Goal: Task Accomplishment & Management: Manage account settings

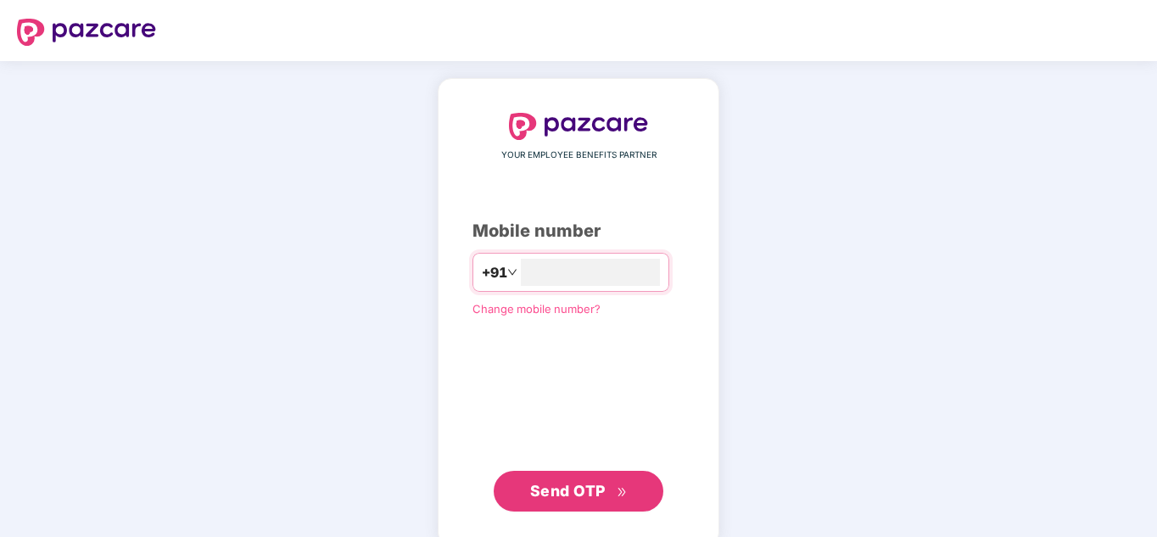
type input "**********"
click at [602, 489] on span "Send OTP" at bounding box center [567, 491] width 75 height 18
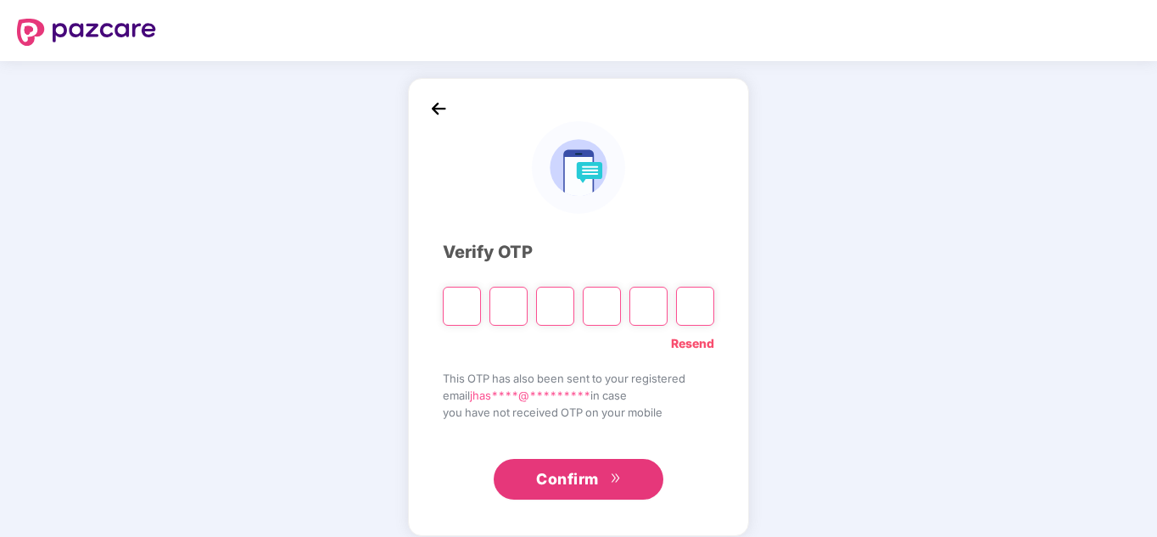
type input "*"
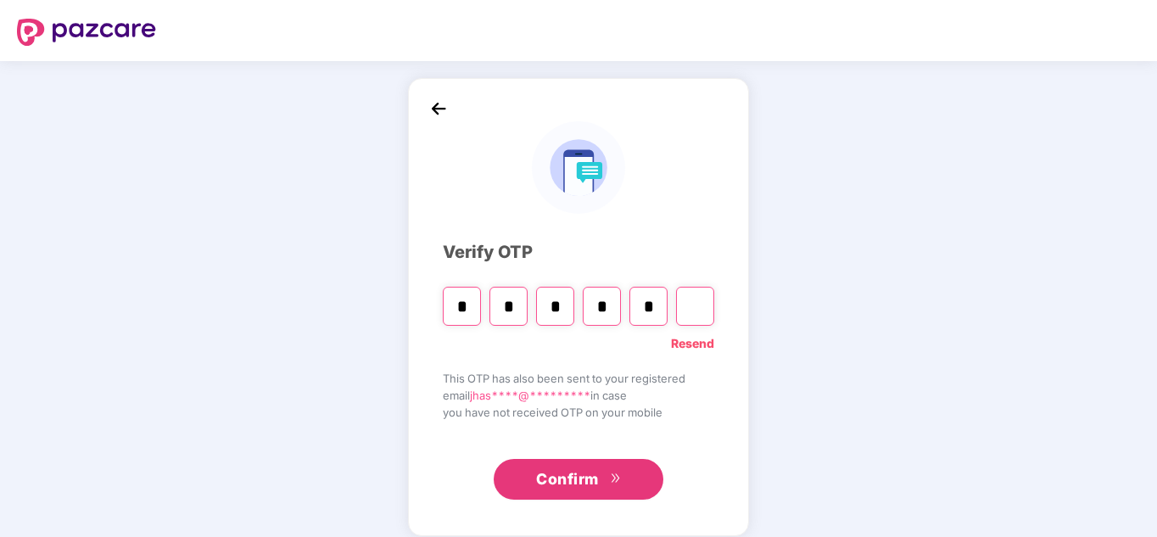
type input "*"
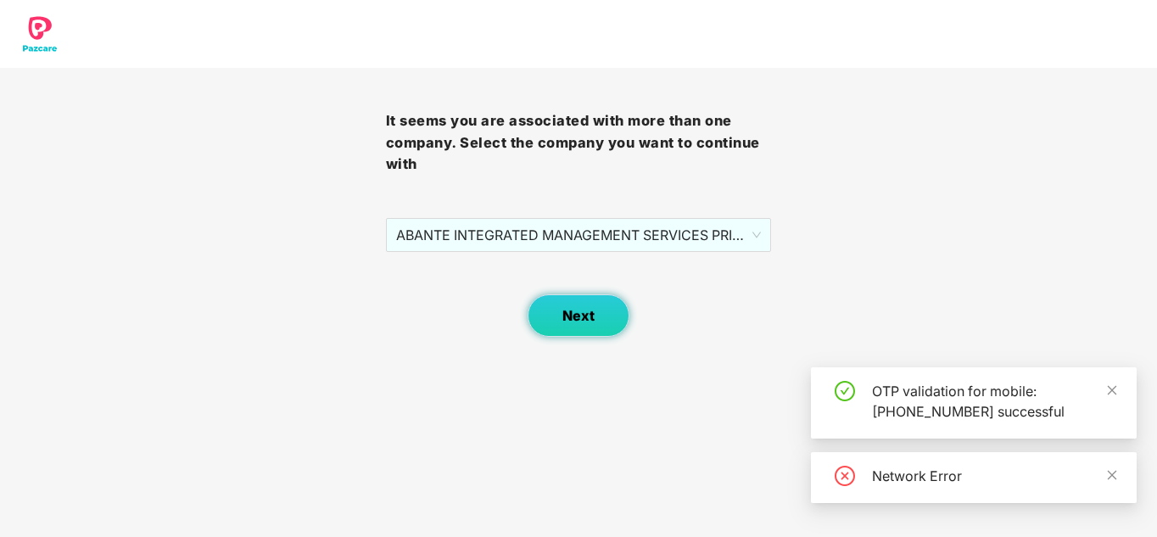
click at [602, 323] on button "Next" at bounding box center [579, 315] width 102 height 42
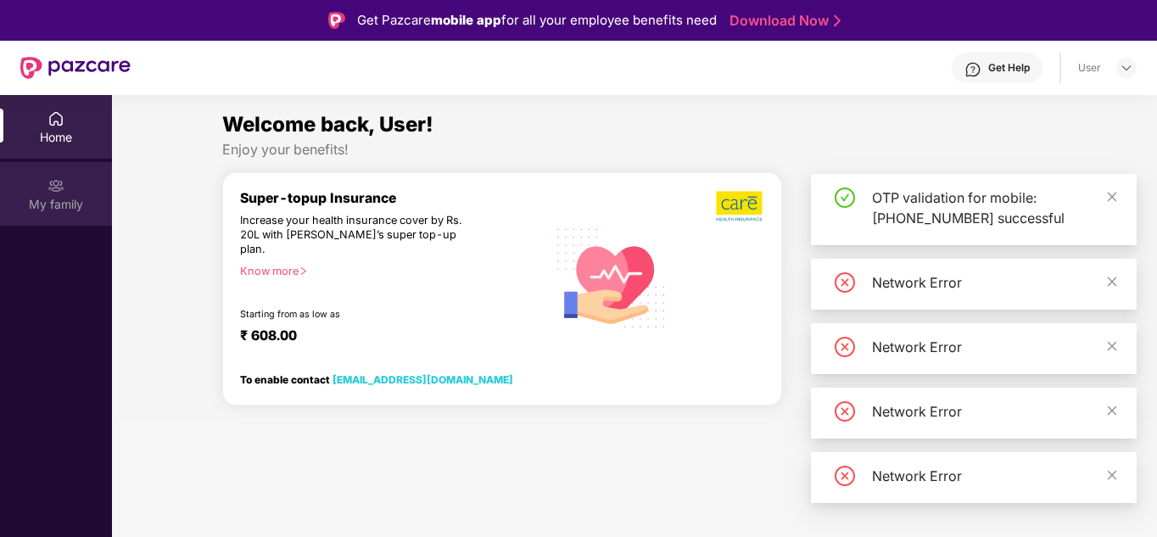
click at [58, 187] on img at bounding box center [55, 185] width 17 height 17
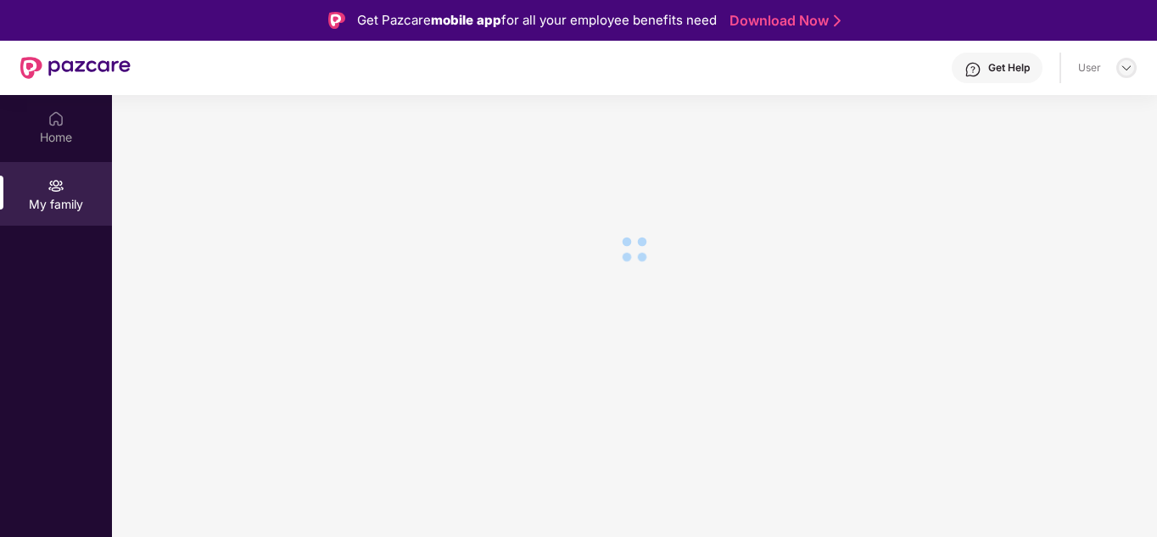
click at [1132, 67] on img at bounding box center [1127, 68] width 14 height 14
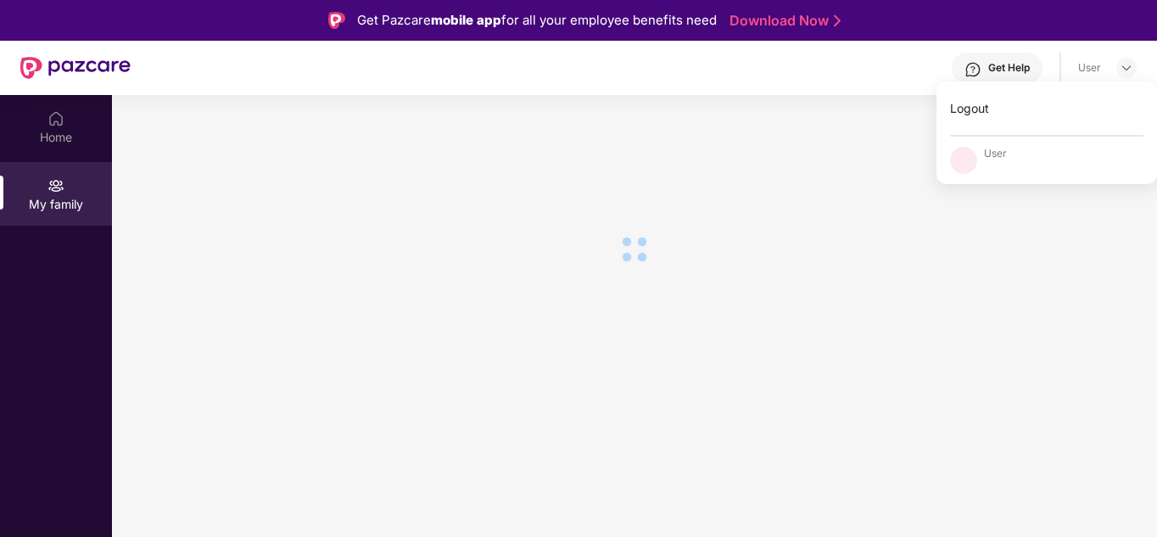
click at [958, 313] on section at bounding box center [634, 363] width 1045 height 537
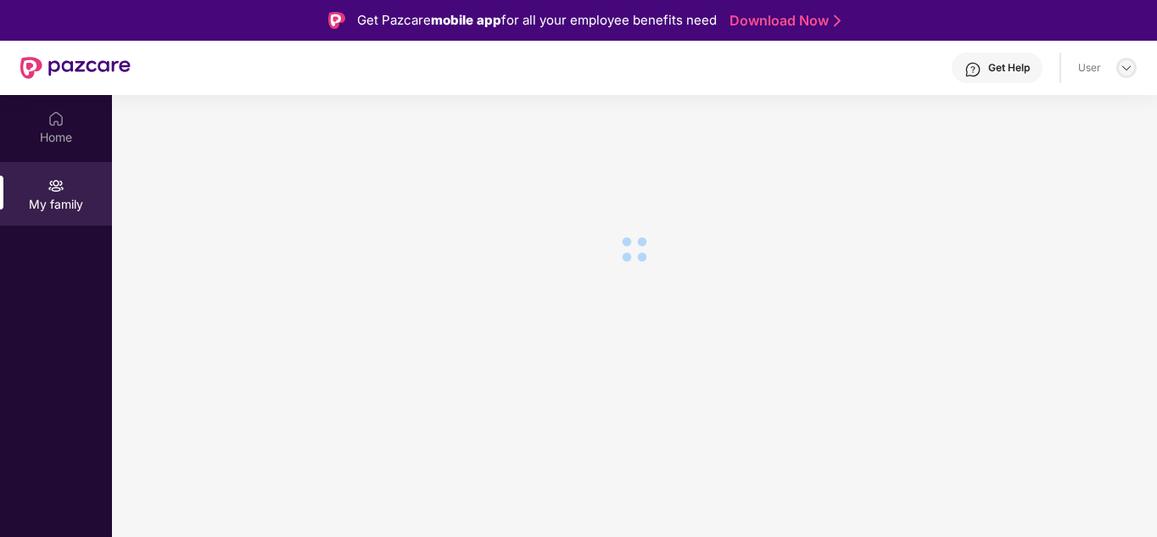
click at [1129, 67] on img at bounding box center [1127, 68] width 14 height 14
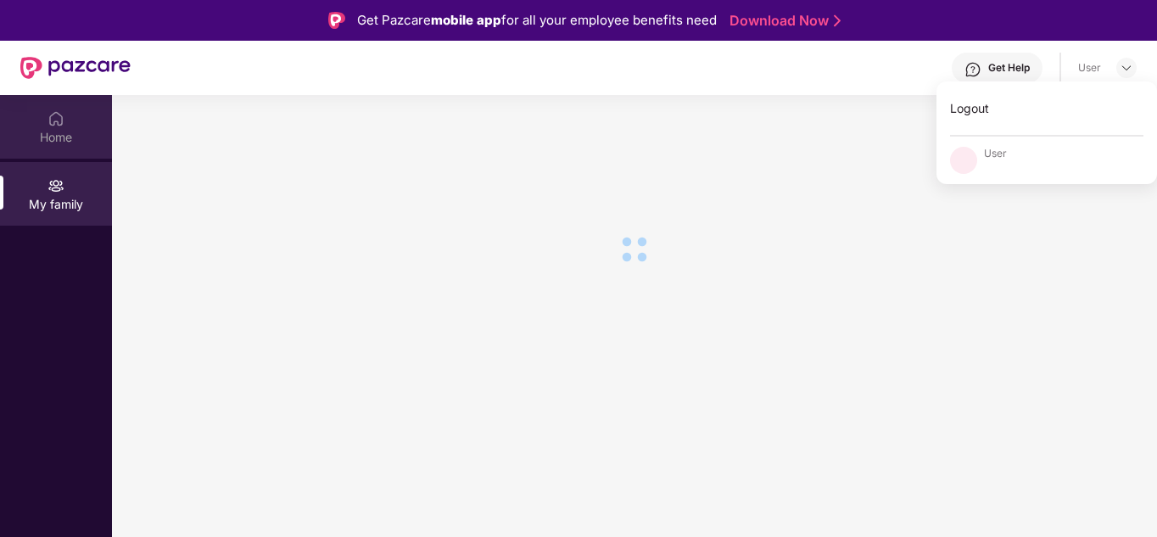
click at [56, 130] on div "Home" at bounding box center [56, 137] width 112 height 17
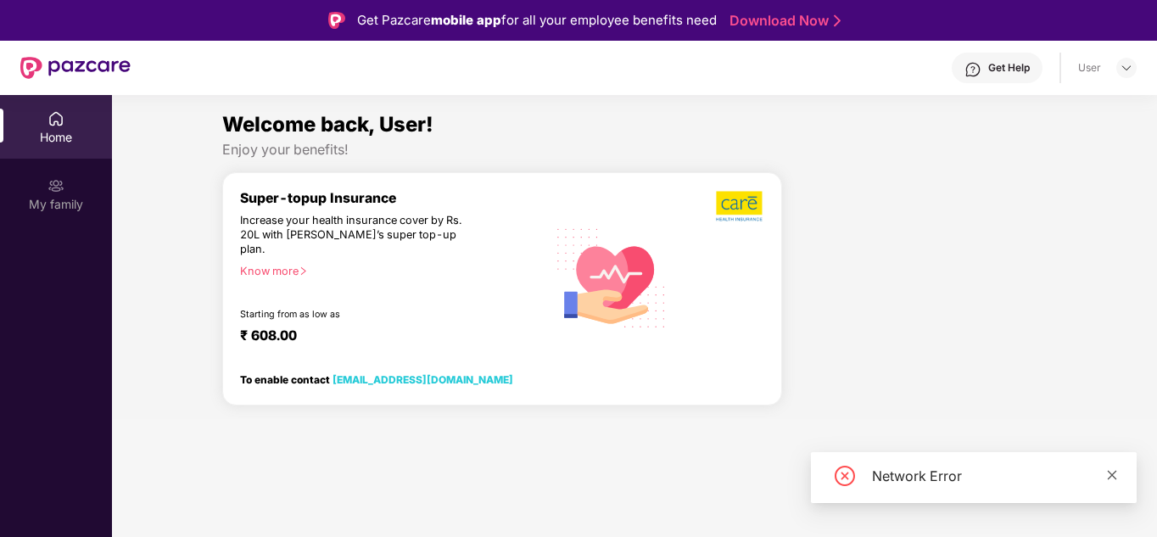
click at [1115, 476] on icon "close" at bounding box center [1112, 475] width 12 height 12
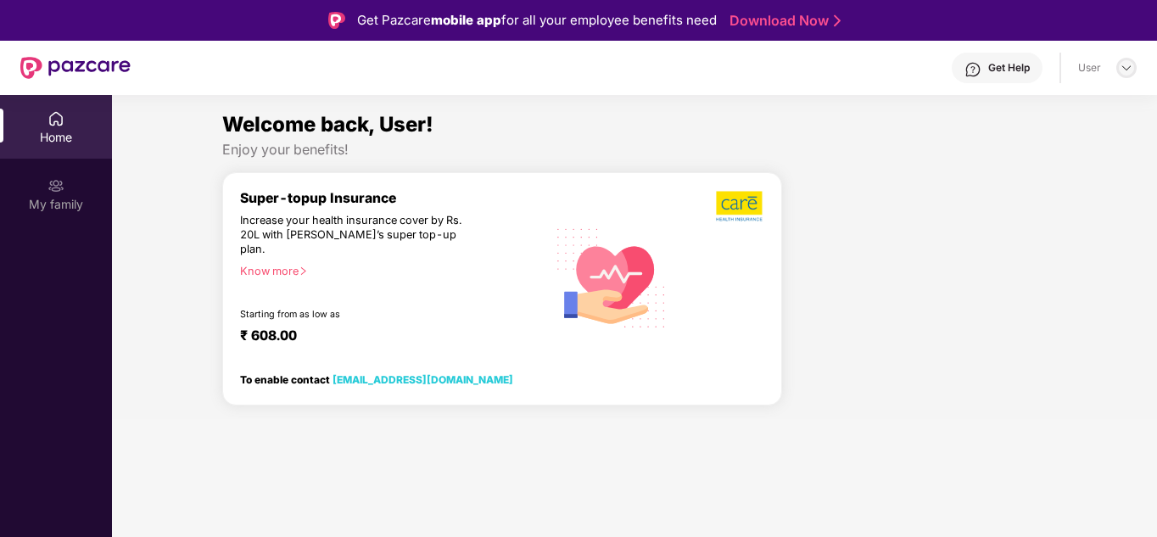
click at [1120, 73] on img at bounding box center [1127, 68] width 14 height 14
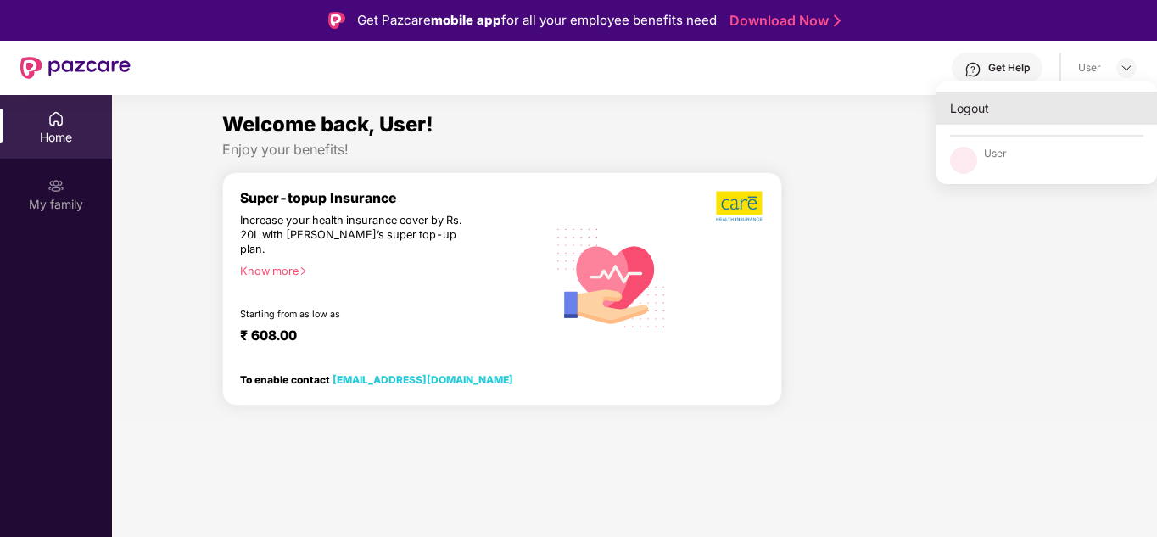
click at [966, 109] on div "Logout" at bounding box center [1046, 108] width 221 height 33
